Goal: Find specific fact: Find specific fact

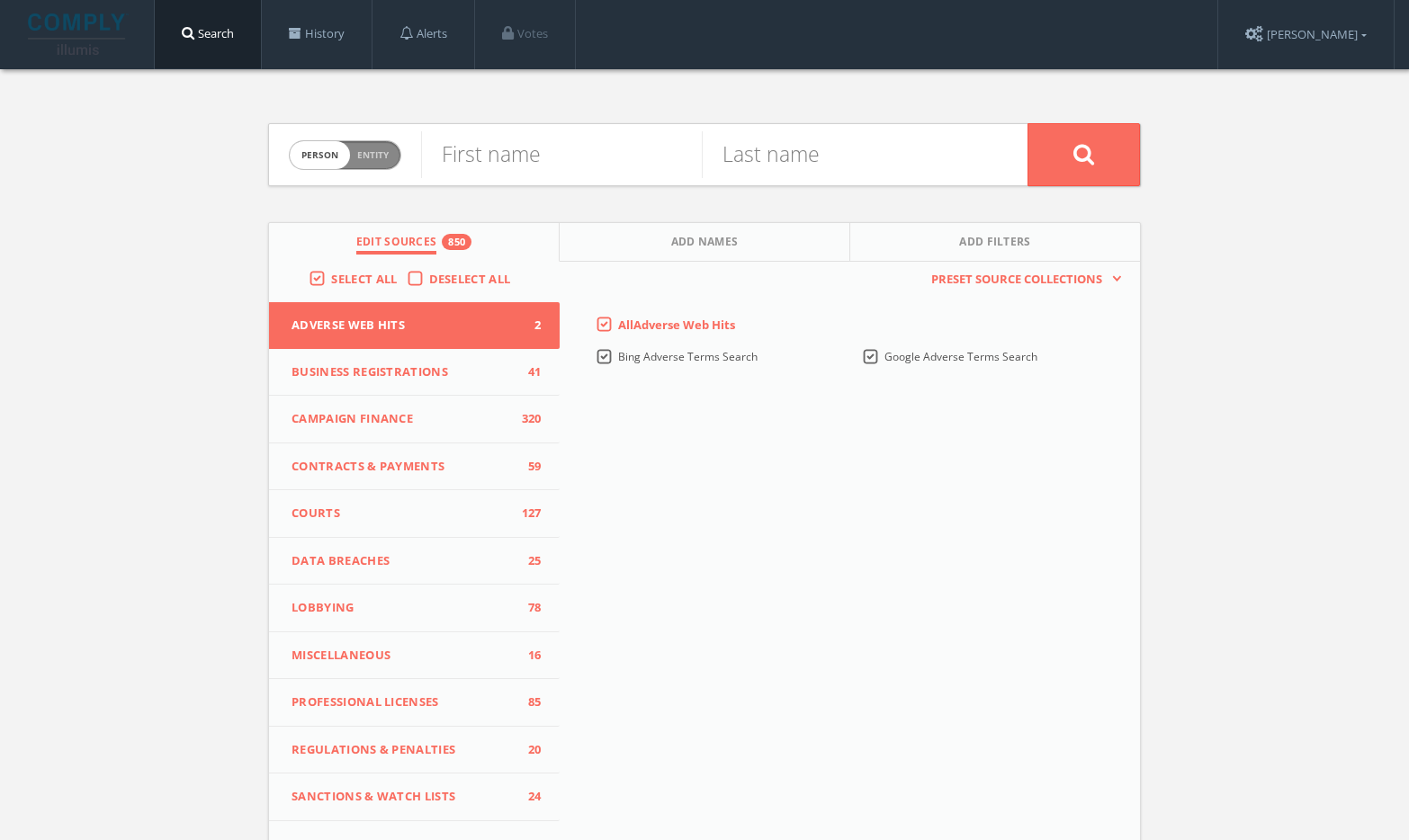
drag, startPoint x: 598, startPoint y: 188, endPoint x: 545, endPoint y: 163, distance: 58.6
click at [526, 172] on input "text" at bounding box center [561, 154] width 281 height 46
paste input "Kevin Flood"
click at [541, 163] on input "Kevin Flood" at bounding box center [561, 154] width 281 height 46
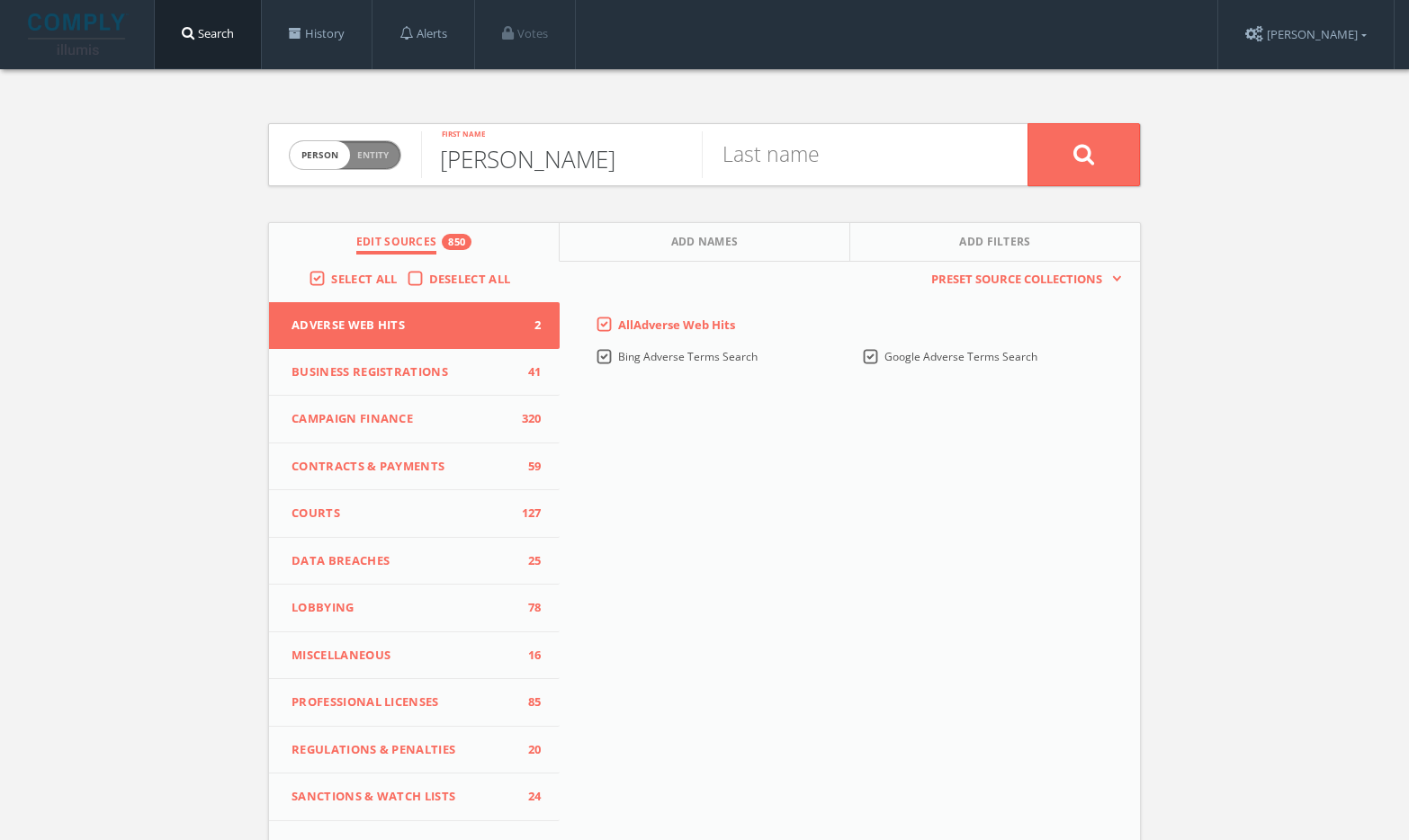
type input "Kevin"
paste input "Flood"
type input "Flood"
click at [1101, 153] on button at bounding box center [1084, 154] width 113 height 63
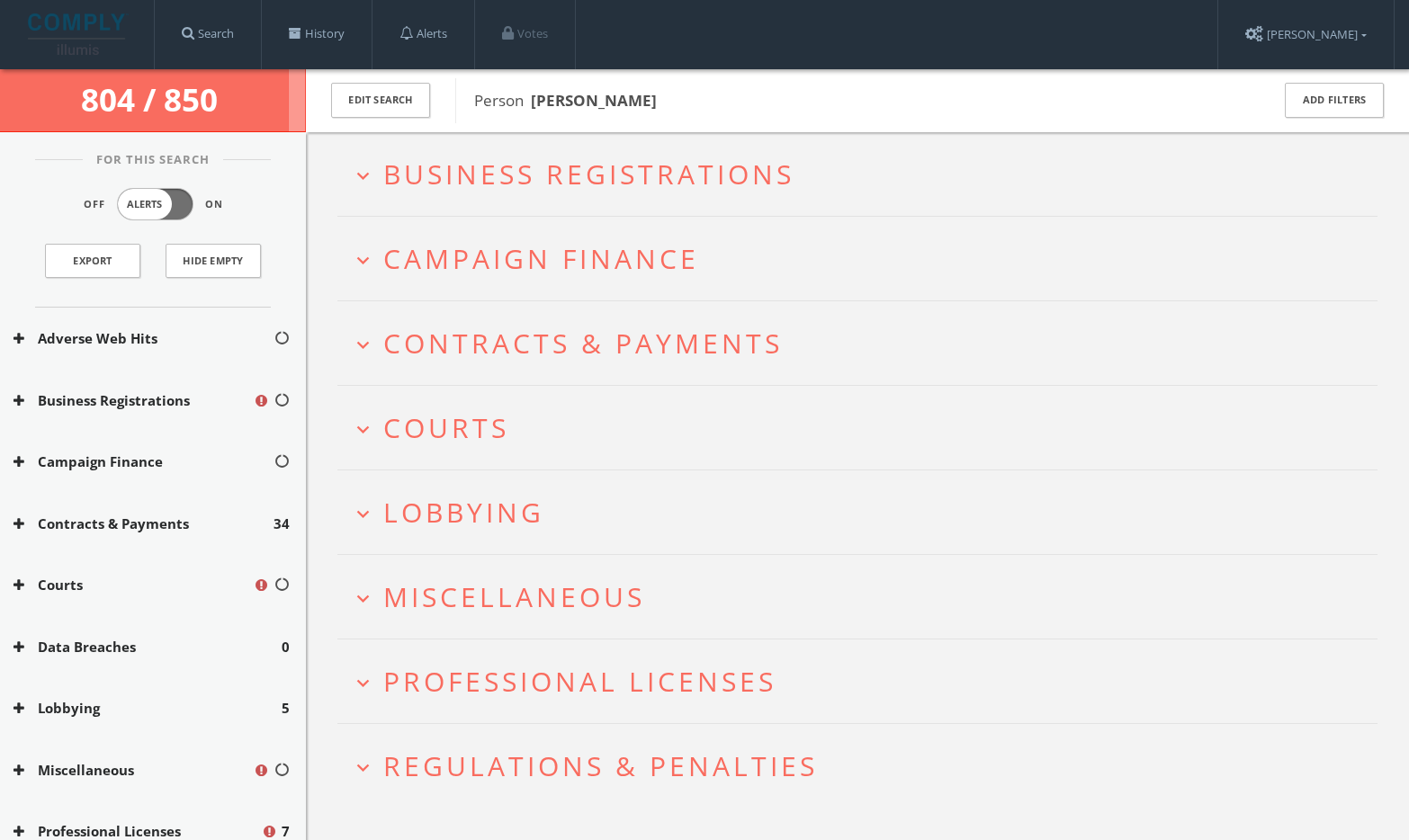
click at [1006, 54] on div "Search History Alerts Votes Liana Chirkina Edit Profile Change Password Securit…" at bounding box center [774, 35] width 1241 height 69
drag, startPoint x: 620, startPoint y: 101, endPoint x: 531, endPoint y: 103, distance: 89.0
click at [531, 103] on span "Person Kevin Flood" at bounding box center [860, 101] width 772 height 24
copy b "Kevin Flood"
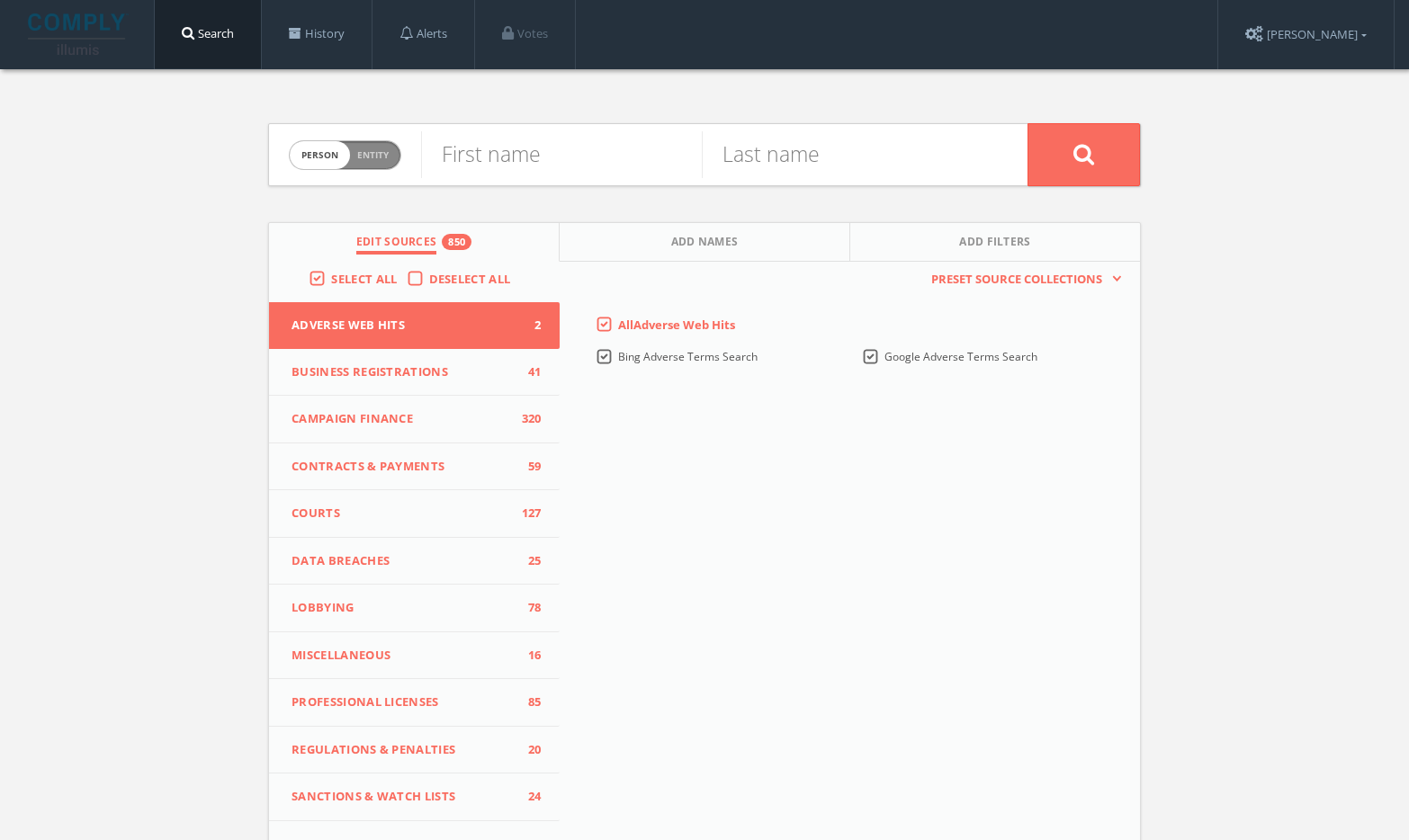
click at [352, 143] on span "Person Entity" at bounding box center [345, 154] width 111 height 28
checkbox input "true"
paste input "The Astor Company"
type input "The Astor Company"
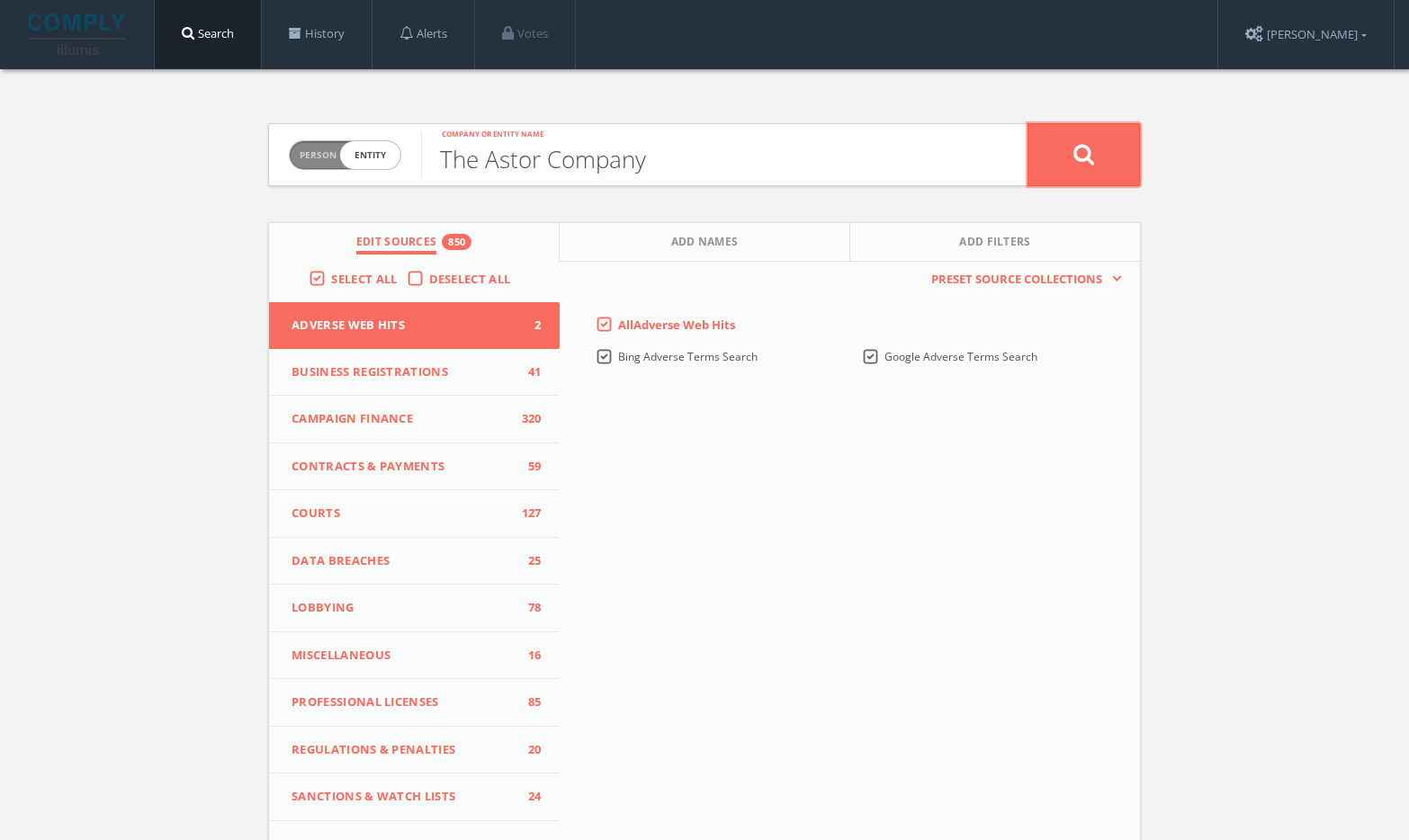
click at [1109, 166] on button at bounding box center [1084, 154] width 113 height 63
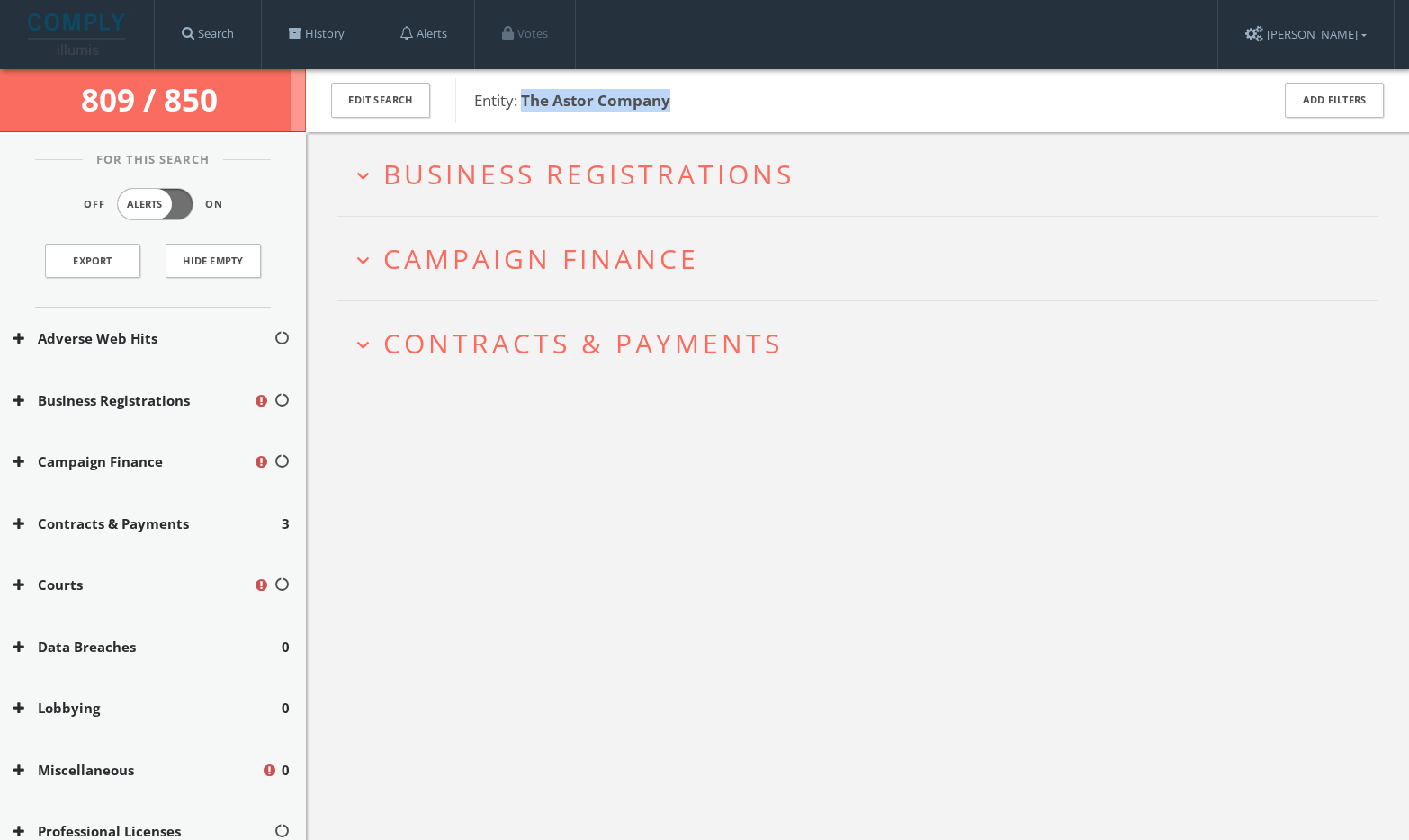
drag, startPoint x: 691, startPoint y: 103, endPoint x: 522, endPoint y: 100, distance: 169.0
click at [522, 100] on span "Entity: The Astor Company" at bounding box center [860, 101] width 772 height 24
copy b "The Astor Company"
